Goal: Answer question/provide support: Share knowledge or assist other users

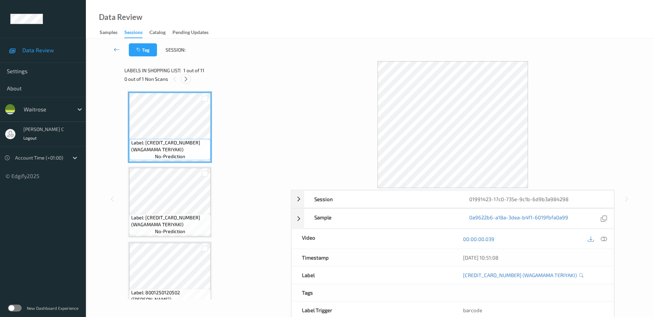
click at [186, 80] on icon at bounding box center [186, 79] width 6 height 6
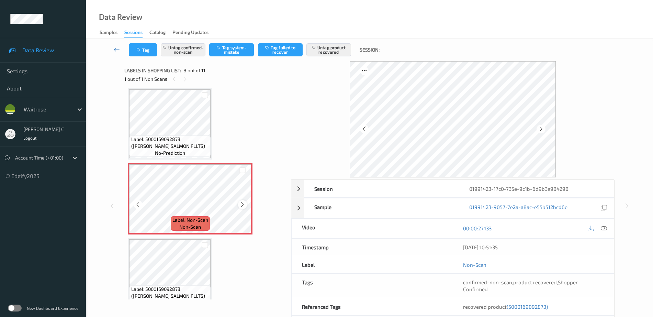
click at [241, 205] on icon at bounding box center [243, 204] width 6 height 6
click at [131, 166] on div "Label: Non-Scan non-scan" at bounding box center [129, 164] width 3 height 3
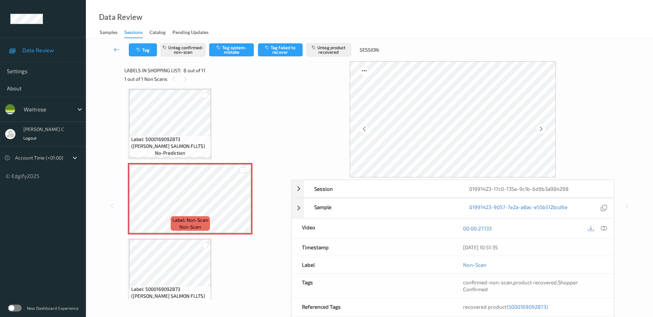
click at [167, 154] on span "no-prediction" at bounding box center [170, 153] width 30 height 7
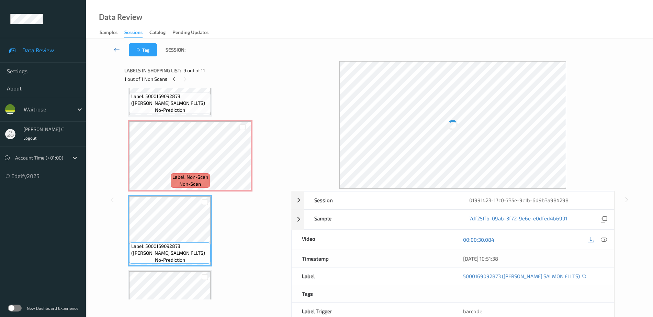
scroll to position [410, 0]
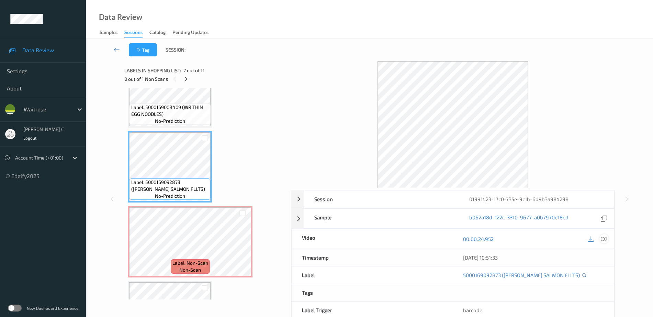
click at [604, 239] on icon at bounding box center [604, 239] width 6 height 6
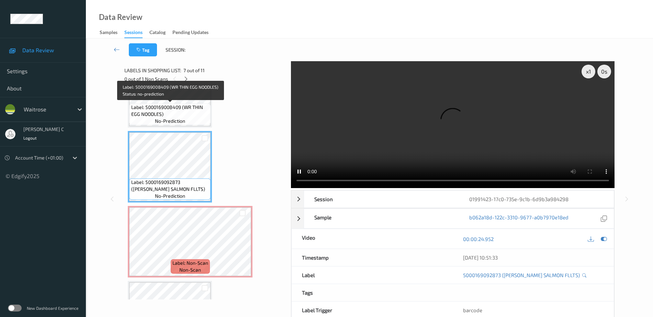
scroll to position [367, 0]
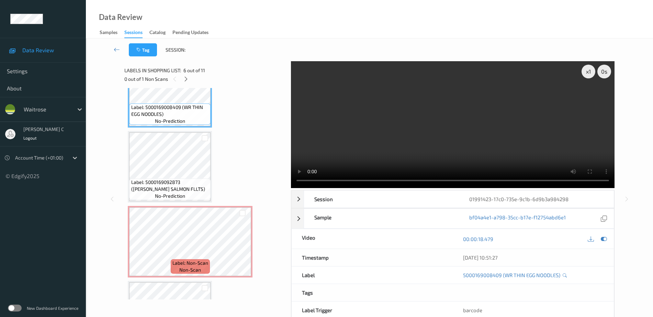
click at [173, 186] on span "Label: 5000169092873 ([PERSON_NAME] SALMON FLLTS)" at bounding box center [170, 186] width 78 height 14
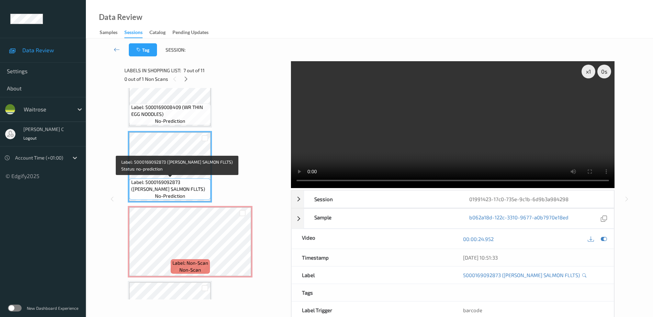
scroll to position [496, 0]
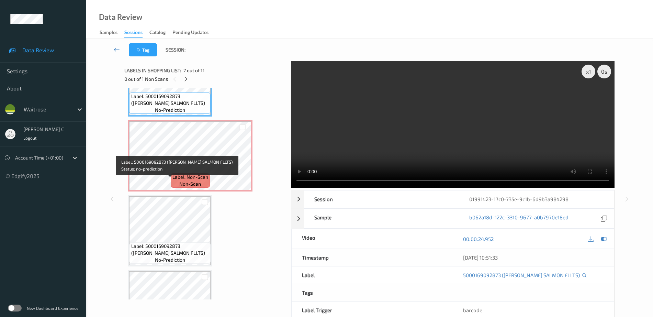
click at [174, 186] on div "Label: Non-Scan non-scan" at bounding box center [190, 180] width 39 height 14
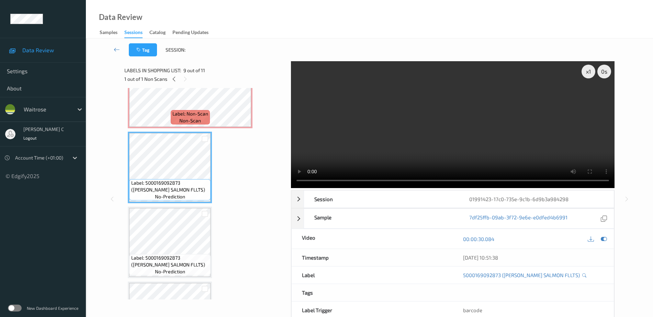
scroll to position [573, 0]
